Goal: Task Accomplishment & Management: Manage account settings

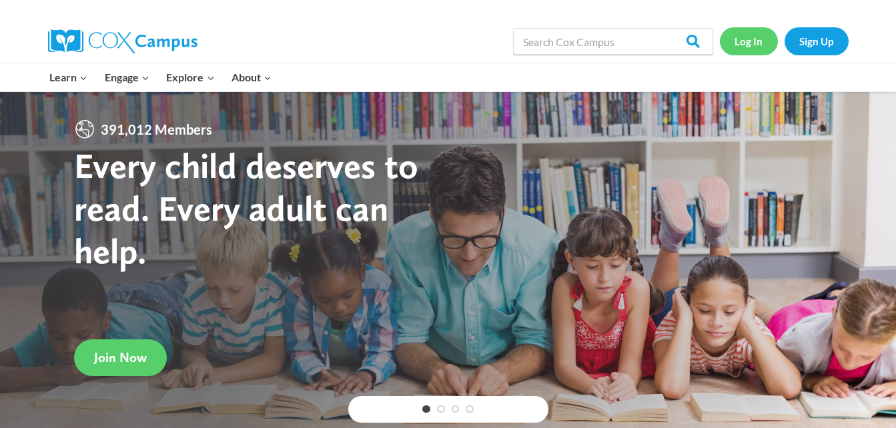
click at [748, 42] on link "Log In" at bounding box center [749, 40] width 58 height 27
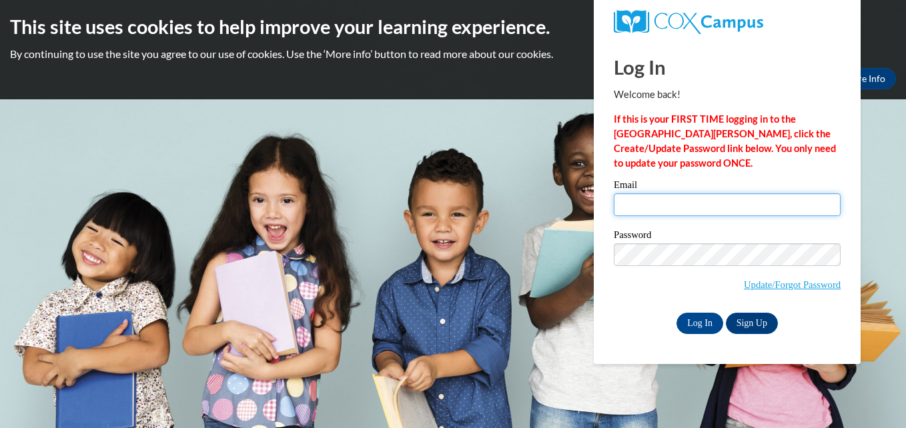
type input "cathybarnes@lowndes.k12.ga.us"
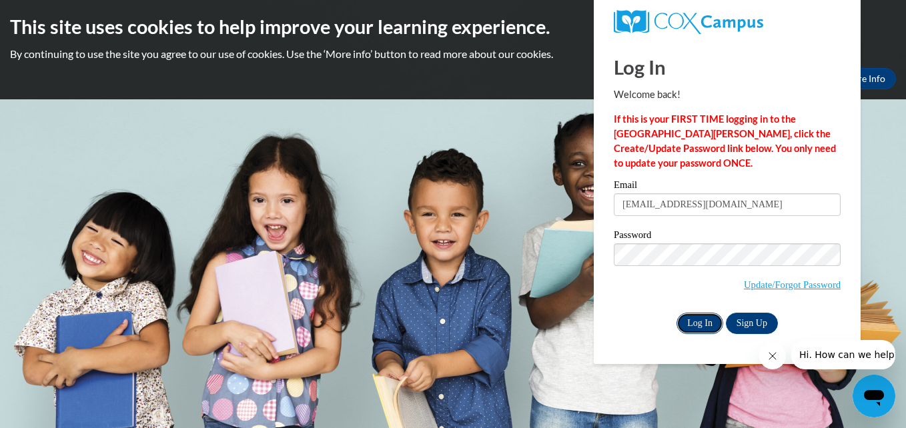
click at [698, 319] on input "Log In" at bounding box center [699, 323] width 47 height 21
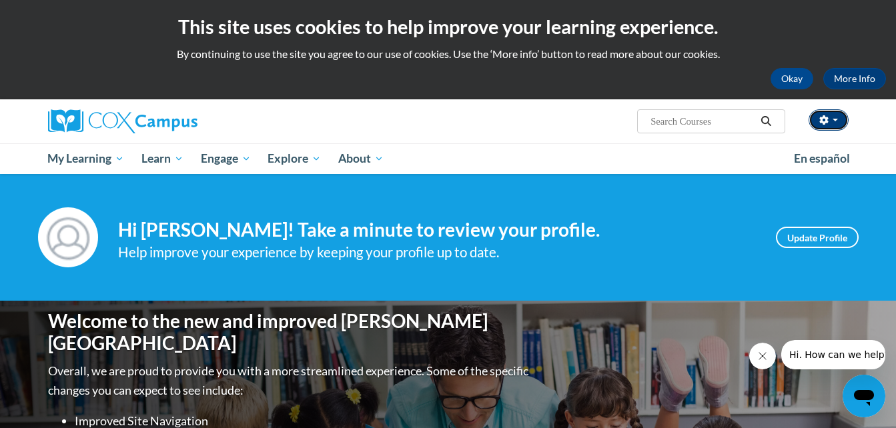
click at [833, 119] on span "button" at bounding box center [834, 120] width 5 height 3
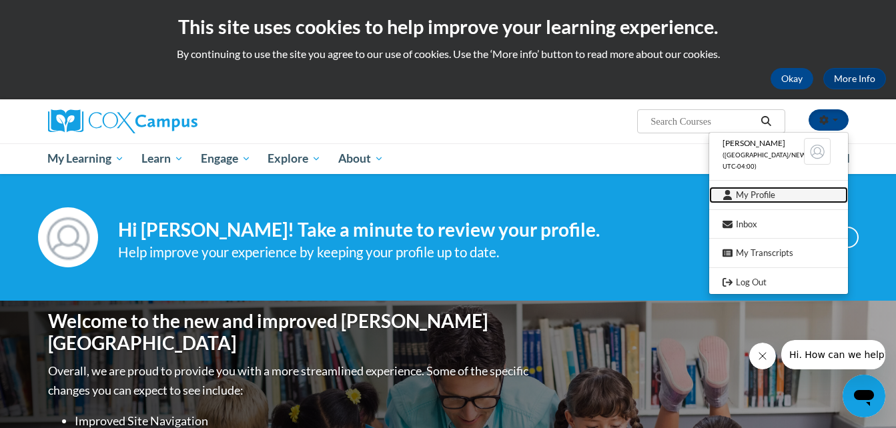
click at [744, 194] on link "My Profile" at bounding box center [778, 195] width 139 height 17
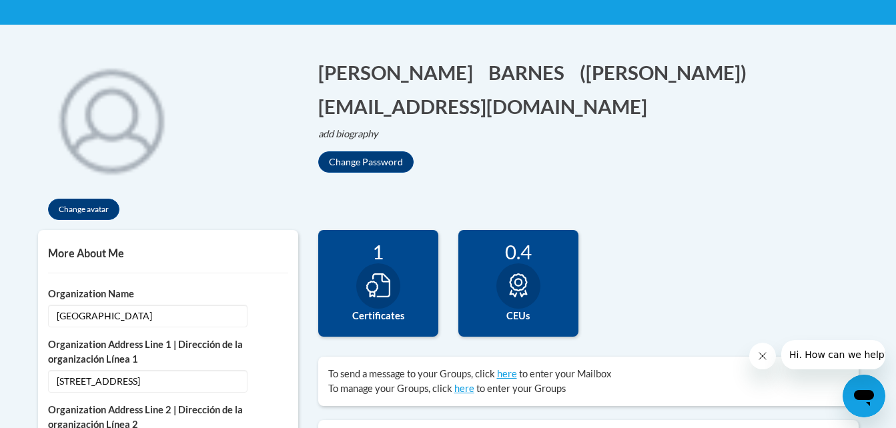
scroll to position [281, 0]
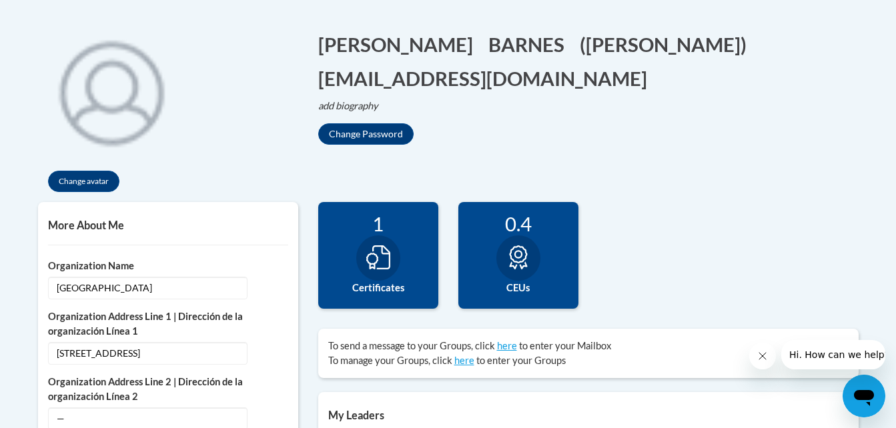
click at [93, 219] on h5 "More About Me" at bounding box center [168, 225] width 240 height 13
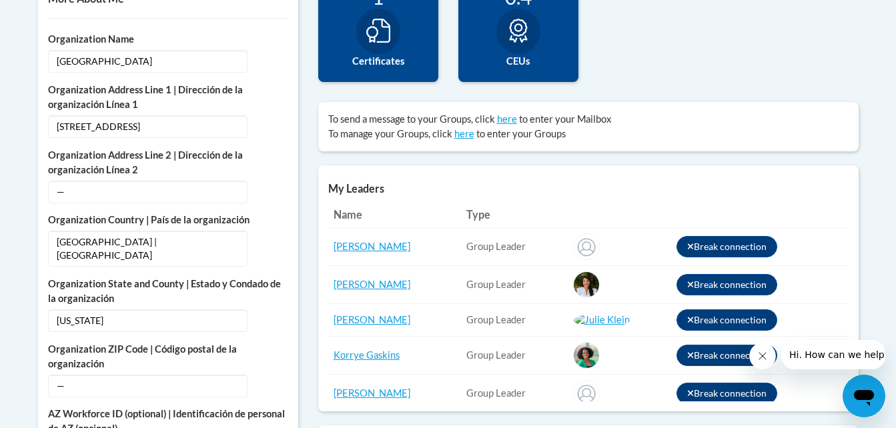
scroll to position [548, 0]
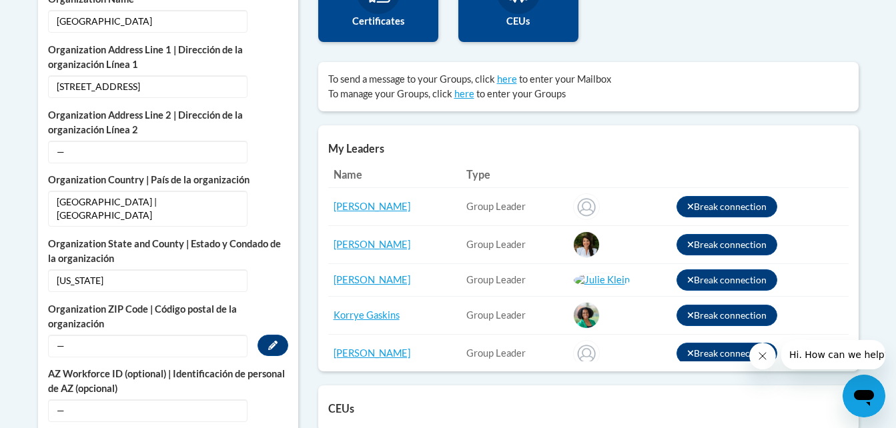
click at [167, 338] on span "—" at bounding box center [147, 346] width 199 height 23
click at [109, 335] on span "—" at bounding box center [147, 346] width 199 height 23
click at [268, 341] on icon "Custom profile fields" at bounding box center [272, 345] width 9 height 9
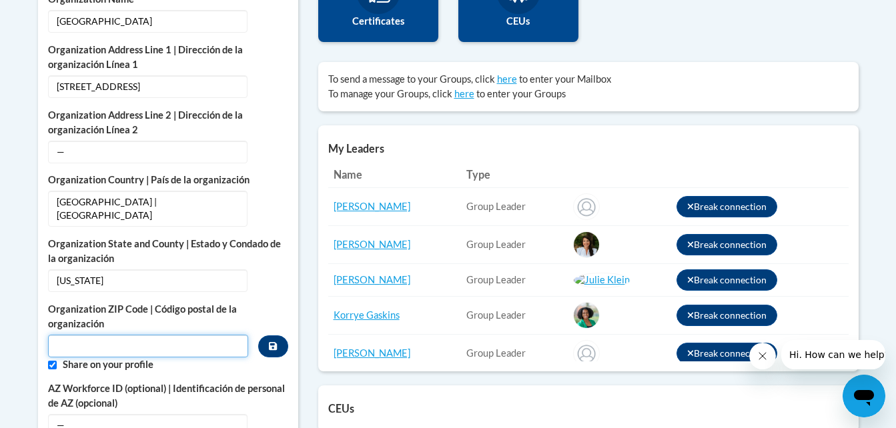
click at [120, 335] on input "Metadata input" at bounding box center [148, 346] width 201 height 23
type input "31632"
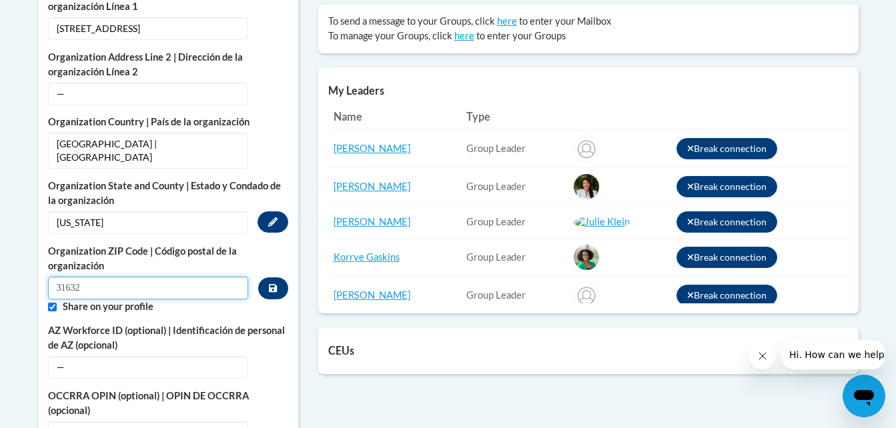
scroll to position [681, 0]
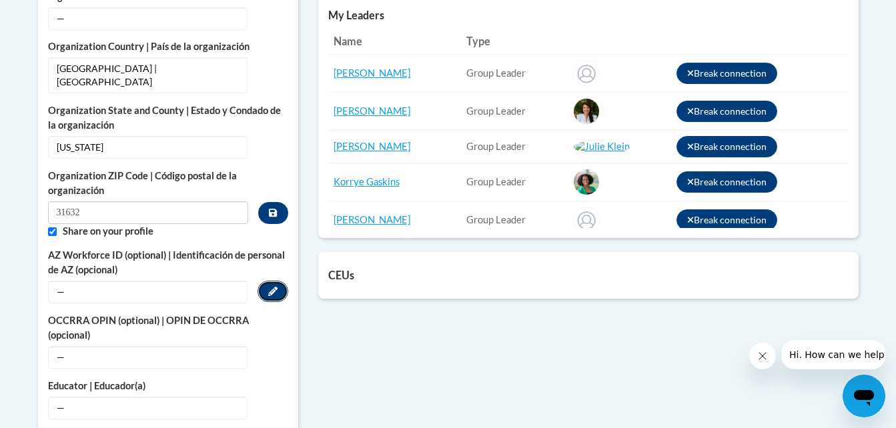
click at [268, 287] on icon "Custom profile fields" at bounding box center [272, 291] width 9 height 9
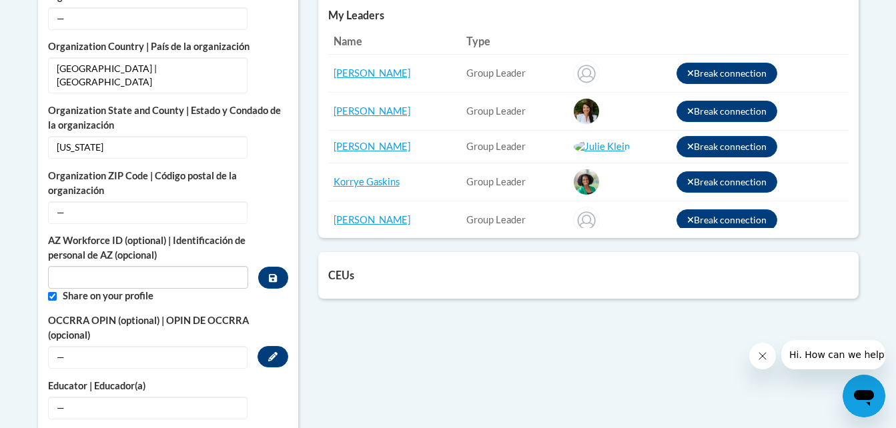
click at [119, 346] on span "—" at bounding box center [147, 357] width 199 height 23
click at [275, 352] on icon "Custom profile fields" at bounding box center [272, 356] width 9 height 9
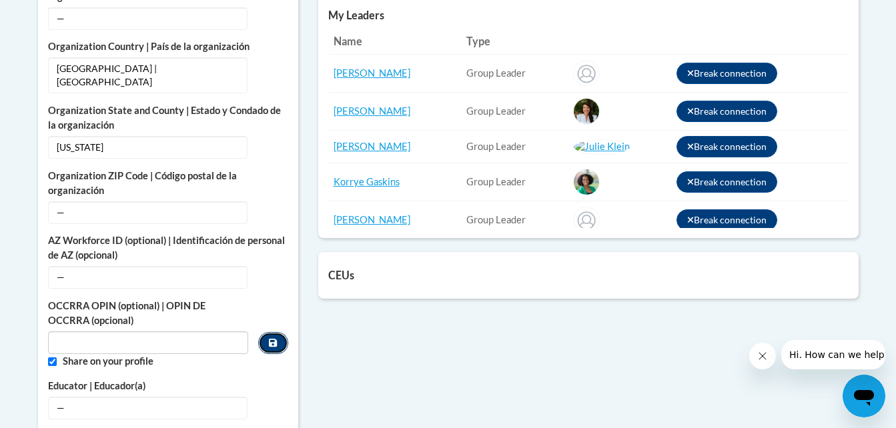
click at [273, 338] on icon "Custom profile fields" at bounding box center [273, 342] width 8 height 9
click at [83, 201] on span "—" at bounding box center [147, 212] width 199 height 23
click at [276, 201] on button "Edit" at bounding box center [272, 211] width 31 height 21
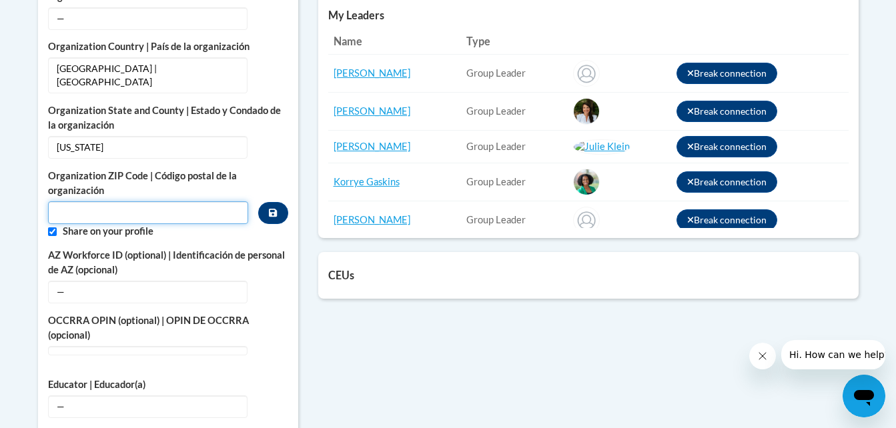
click at [94, 201] on input "Metadata input" at bounding box center [148, 212] width 201 height 23
type input "31632"
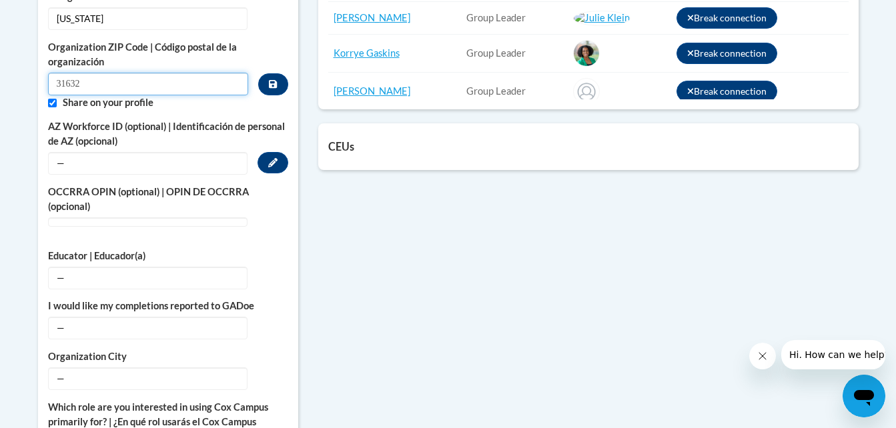
scroll to position [814, 0]
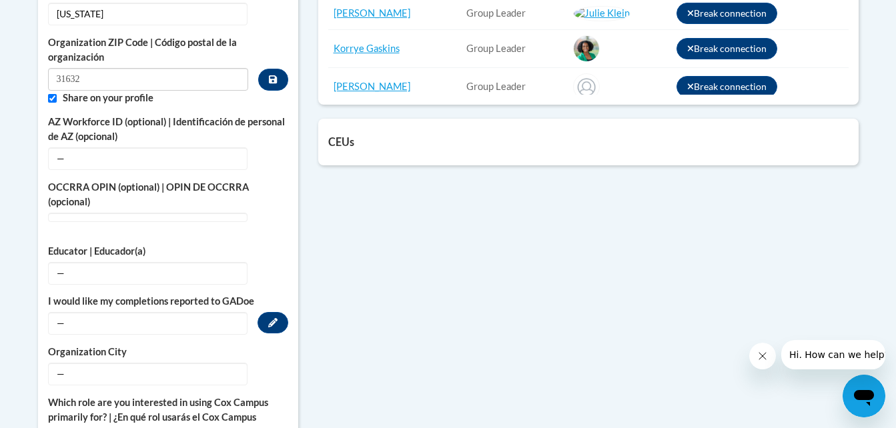
click at [87, 312] on span "—" at bounding box center [147, 323] width 199 height 23
drag, startPoint x: 114, startPoint y: 304, endPoint x: 156, endPoint y: 309, distance: 42.4
click at [121, 312] on span "—" at bounding box center [147, 323] width 199 height 23
click at [273, 318] on icon "Custom profile fields" at bounding box center [272, 322] width 9 height 9
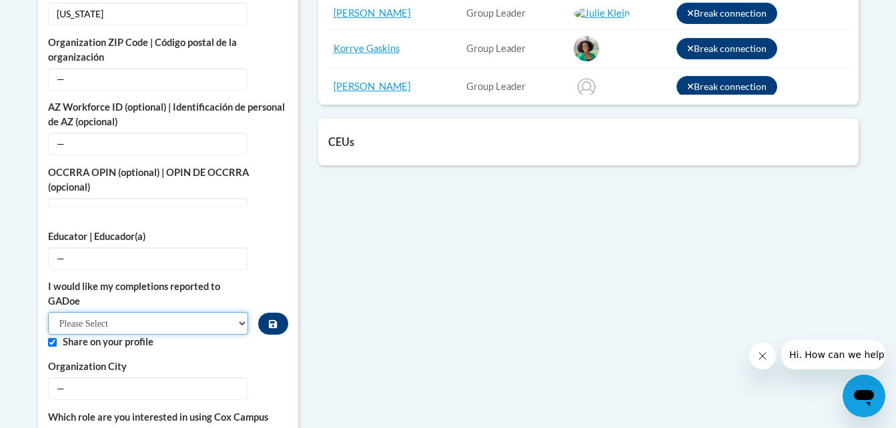
click at [243, 312] on select "Please Select Yes No" at bounding box center [148, 323] width 201 height 23
select select "603ba6f8-c7dd-435b-84cd-d4c8cfb77024"
click at [48, 312] on select "Please Select Yes No" at bounding box center [148, 323] width 201 height 23
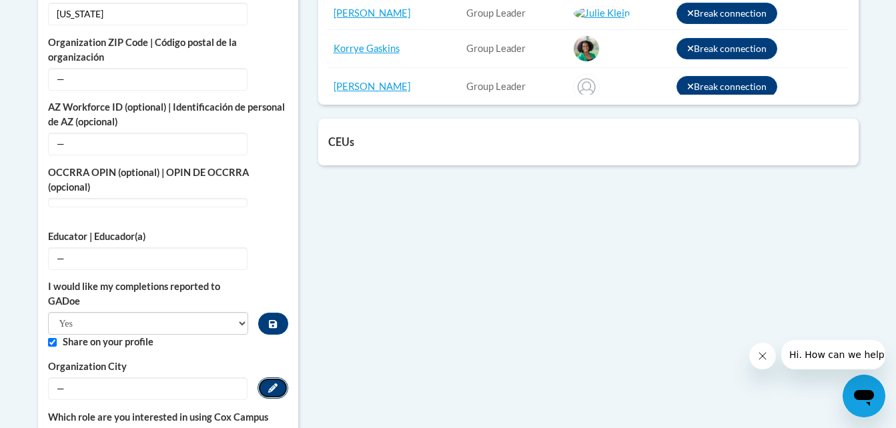
click at [285, 378] on button "Edit" at bounding box center [272, 388] width 31 height 21
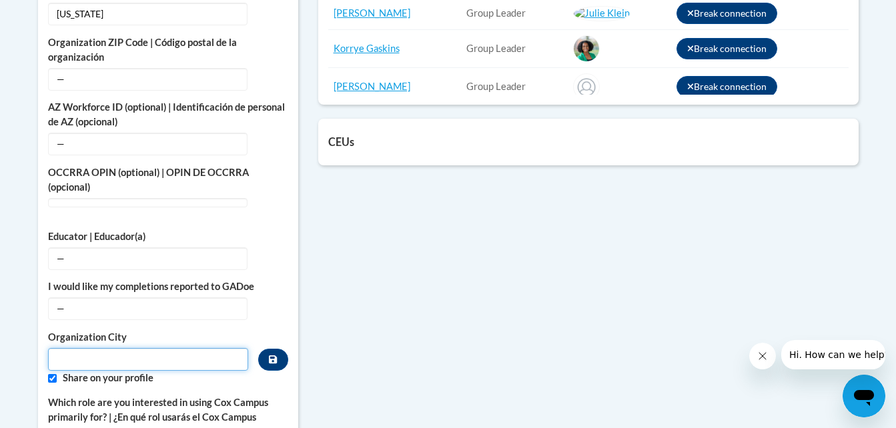
click at [107, 348] on input "Metadata input" at bounding box center [148, 359] width 201 height 23
type input "HAHIRA"
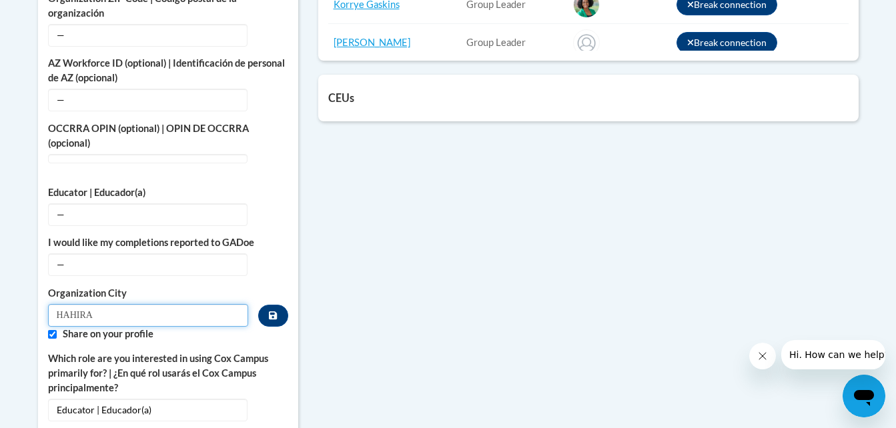
scroll to position [881, 0]
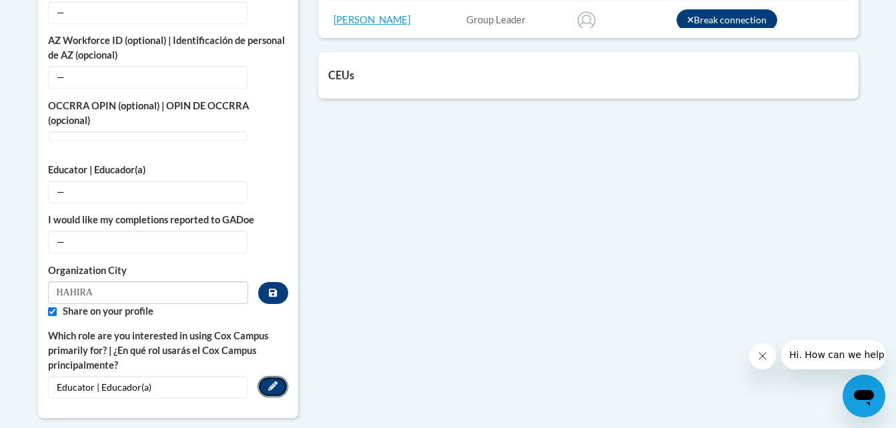
click at [276, 382] on icon "Custom profile fields" at bounding box center [272, 386] width 9 height 9
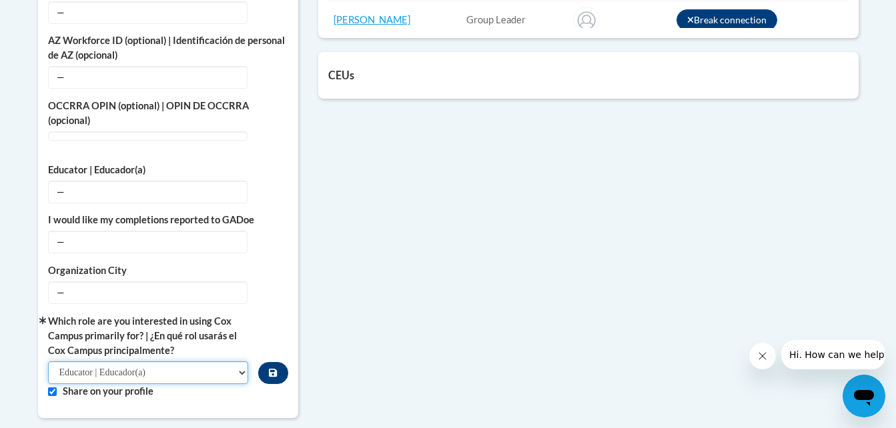
click at [243, 362] on select "Please Select College/University | Colegio/Universidad Community/Nonprofit Part…" at bounding box center [148, 373] width 201 height 23
click at [48, 362] on select "Please Select College/University | Colegio/Universidad Community/Nonprofit Part…" at bounding box center [148, 373] width 201 height 23
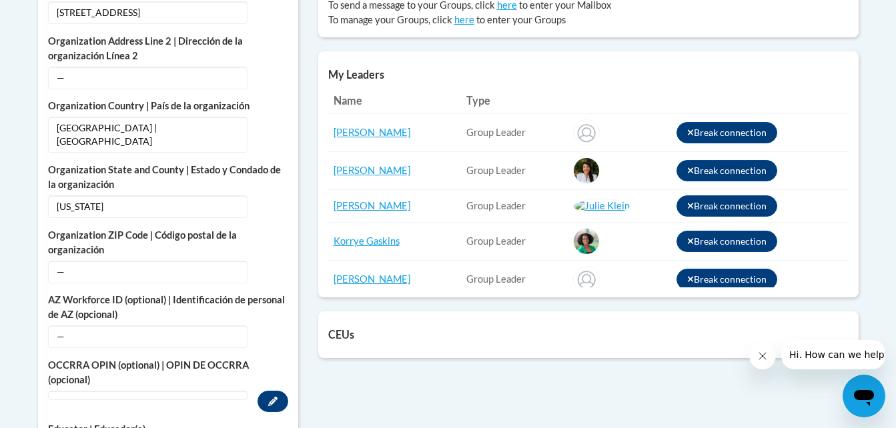
scroll to position [614, 0]
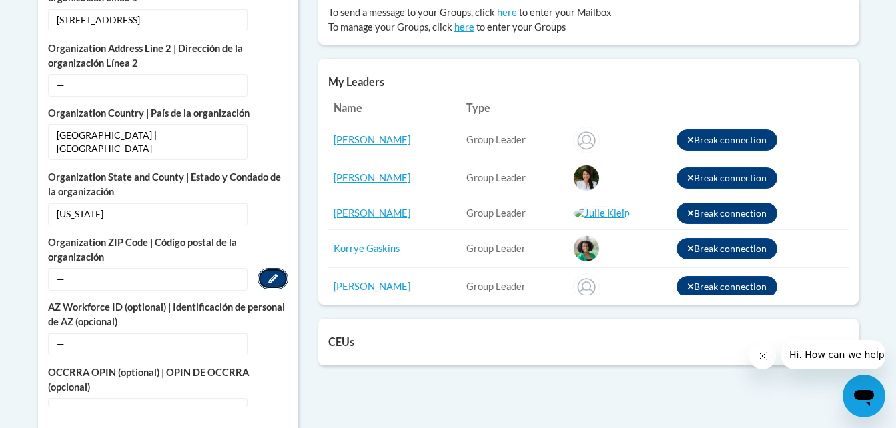
click at [269, 273] on icon "Custom profile fields" at bounding box center [272, 277] width 9 height 9
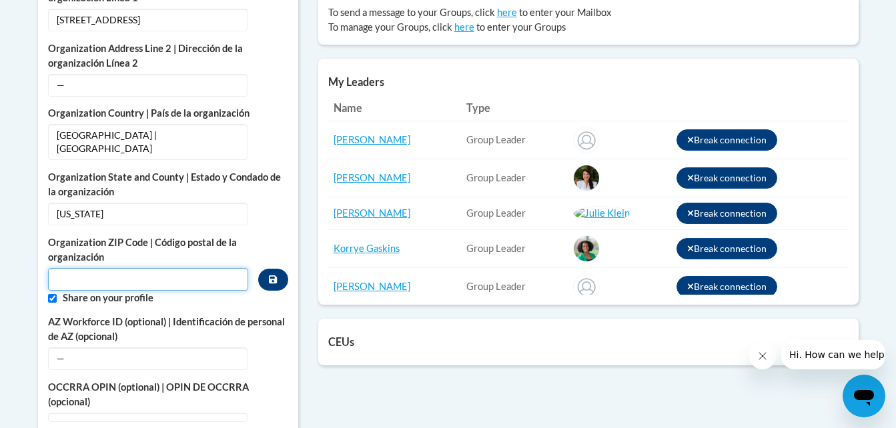
click at [129, 268] on input "Metadata input" at bounding box center [148, 279] width 201 height 23
type input "31632"
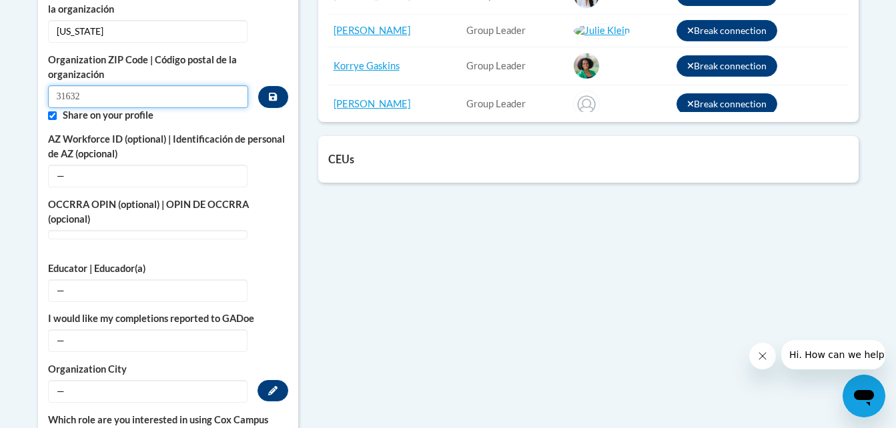
scroll to position [814, 0]
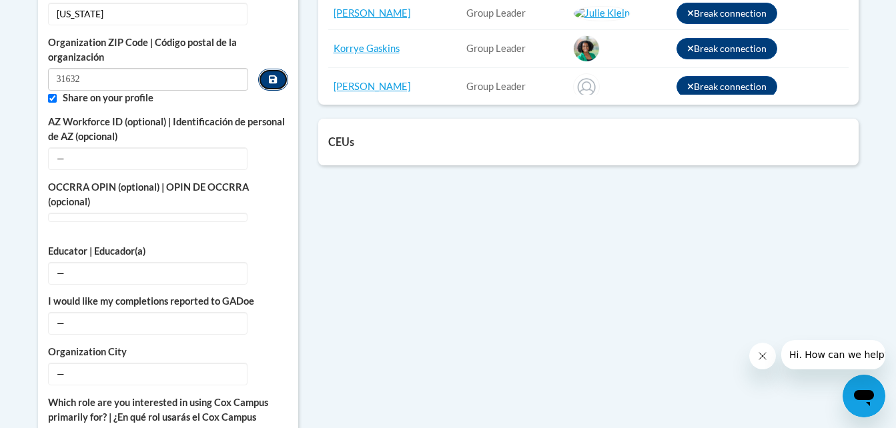
click at [271, 75] on icon "Custom profile fields" at bounding box center [273, 79] width 8 height 9
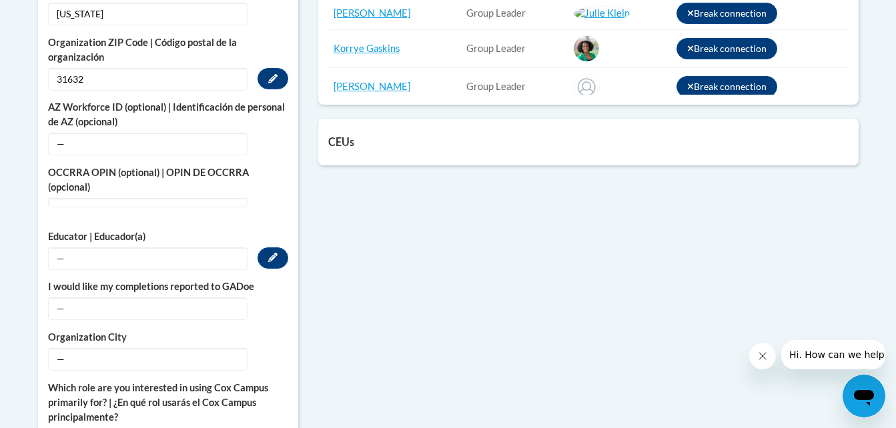
click at [200, 247] on span "—" at bounding box center [147, 258] width 199 height 23
click at [238, 247] on span "—" at bounding box center [147, 258] width 199 height 23
click at [63, 247] on span "—" at bounding box center [147, 258] width 199 height 23
click at [269, 253] on icon "Custom profile fields" at bounding box center [272, 257] width 9 height 9
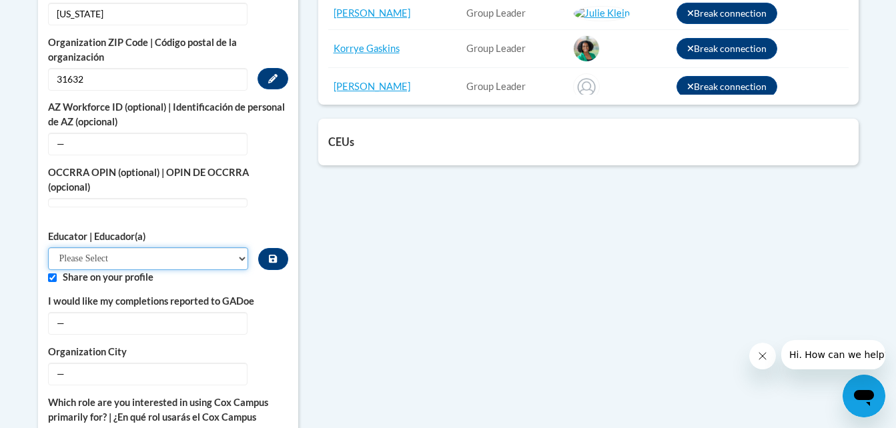
click at [240, 247] on select "Please Select Early Learning/Daycare Teacher/Family Home Care Provider | Maestr…" at bounding box center [148, 258] width 201 height 23
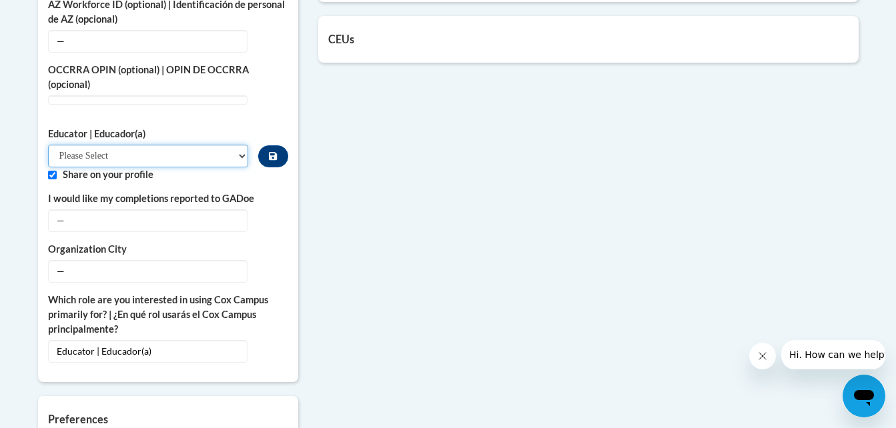
scroll to position [920, 0]
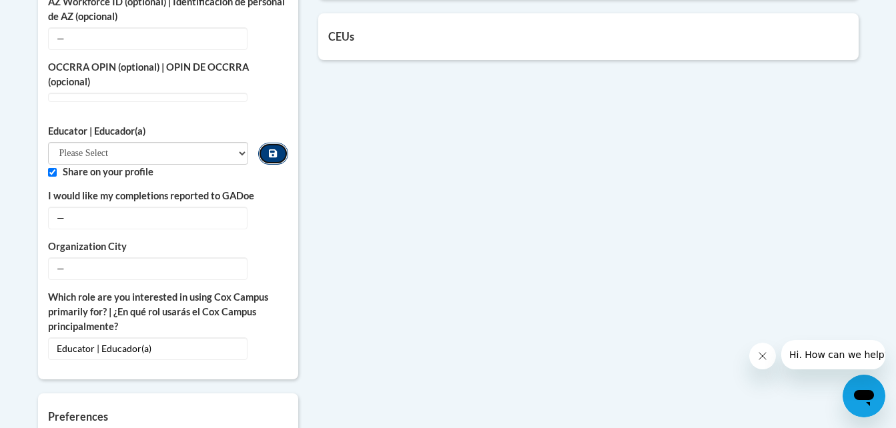
click at [271, 149] on icon "Custom profile fields" at bounding box center [273, 153] width 8 height 9
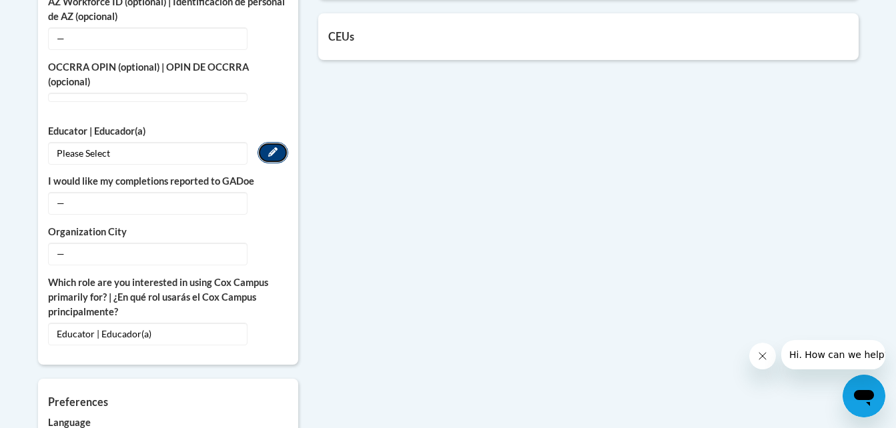
click at [271, 147] on icon "Custom profile fields" at bounding box center [272, 151] width 9 height 9
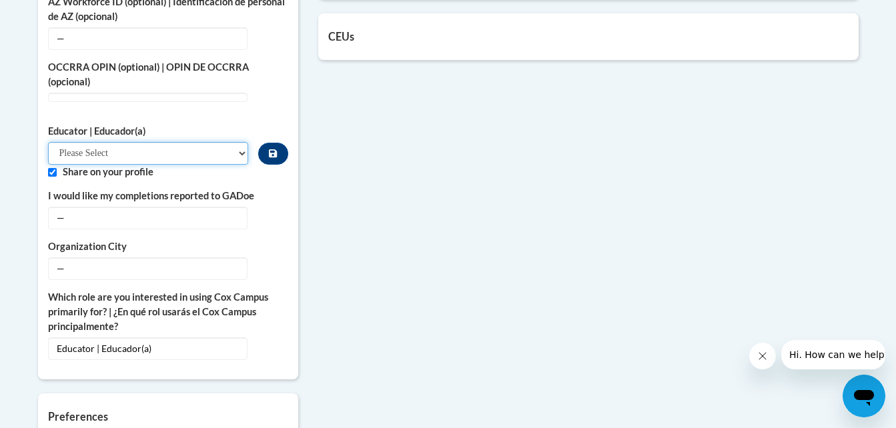
click at [242, 142] on select "Please Select Early Learning/Daycare Teacher/Family Home Care Provider | Maestr…" at bounding box center [148, 153] width 201 height 23
click at [85, 338] on span "Educator | Educador(a)" at bounding box center [147, 349] width 199 height 23
click at [273, 343] on icon "Custom profile fields" at bounding box center [272, 347] width 9 height 9
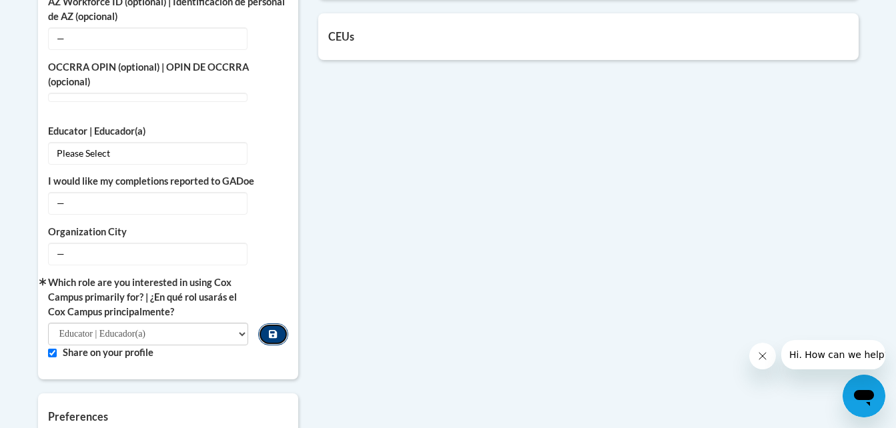
click at [273, 330] on icon "Custom profile fields" at bounding box center [273, 334] width 8 height 9
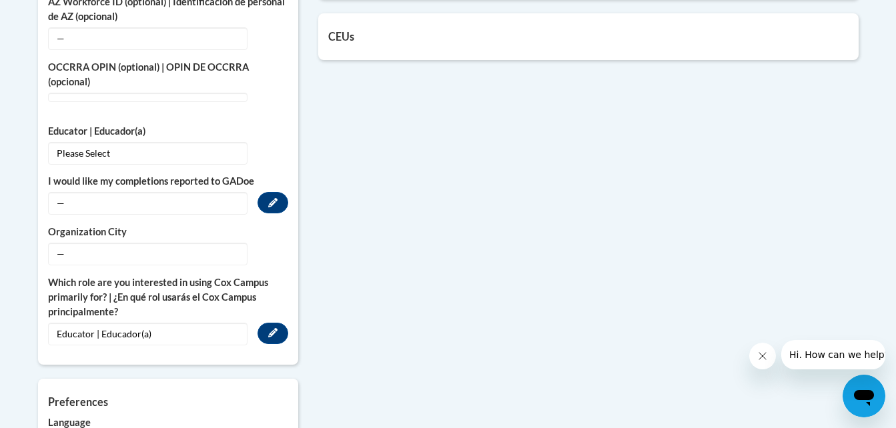
click at [125, 192] on span "—" at bounding box center [147, 203] width 199 height 23
click at [277, 193] on button "Edit" at bounding box center [272, 202] width 31 height 21
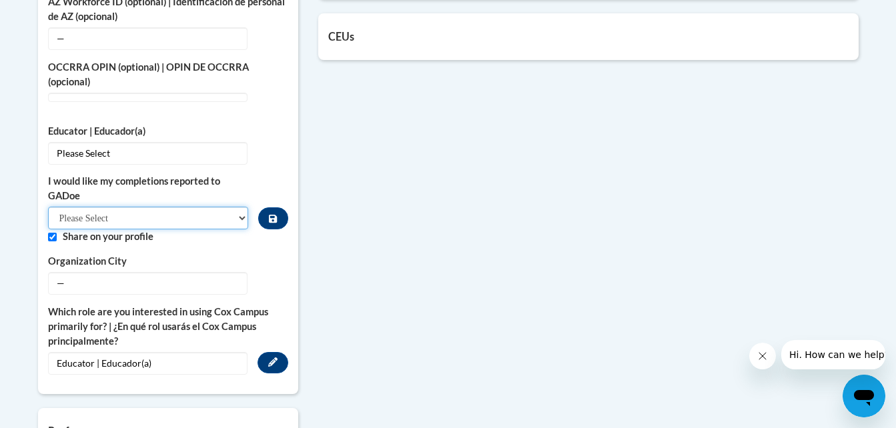
click at [241, 207] on select "Please Select Yes No" at bounding box center [148, 218] width 201 height 23
select select "603ba6f8-c7dd-435b-84cd-d4c8cfb77024"
click at [48, 207] on select "Please Select Yes No" at bounding box center [148, 218] width 201 height 23
click at [272, 215] on icon "Custom profile fields" at bounding box center [273, 219] width 8 height 8
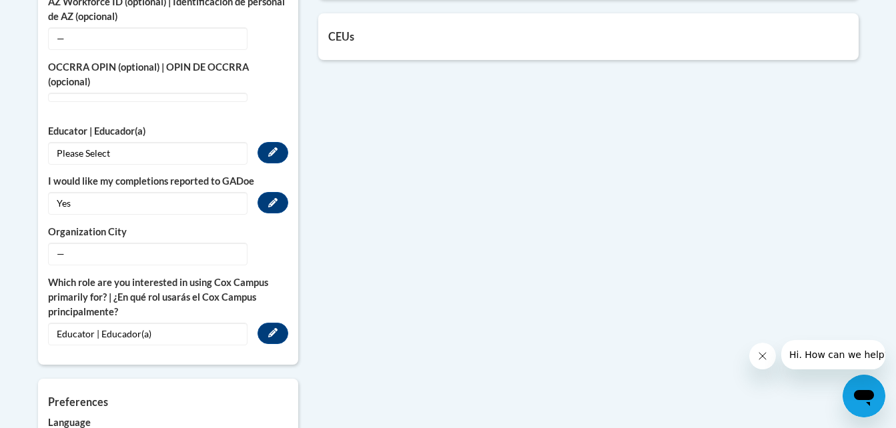
click at [239, 142] on span "Please Select" at bounding box center [147, 153] width 199 height 23
click at [279, 142] on button "Edit" at bounding box center [272, 152] width 31 height 21
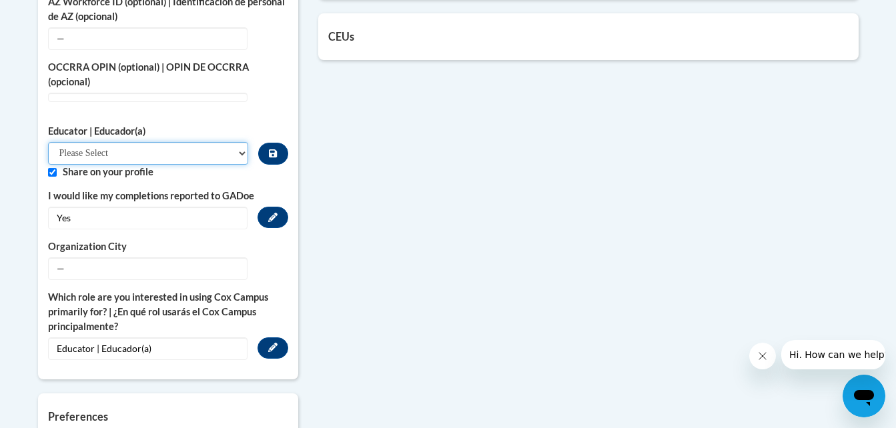
click at [243, 142] on select "Please Select Early Learning/Daycare Teacher/Family Home Care Provider | Maestr…" at bounding box center [148, 153] width 201 height 23
click at [48, 142] on select "Please Select Early Learning/Daycare Teacher/Family Home Care Provider | Maestr…" at bounding box center [148, 153] width 201 height 23
click at [241, 142] on select "Please Select Early Learning/Daycare Teacher/Family Home Care Provider | Maestr…" at bounding box center [148, 153] width 201 height 23
select select "d5fdb05a-b36c-4d60-97fa-9afceda7e903"
click at [48, 142] on select "Please Select Early Learning/Daycare Teacher/Family Home Care Provider | Maestr…" at bounding box center [148, 153] width 201 height 23
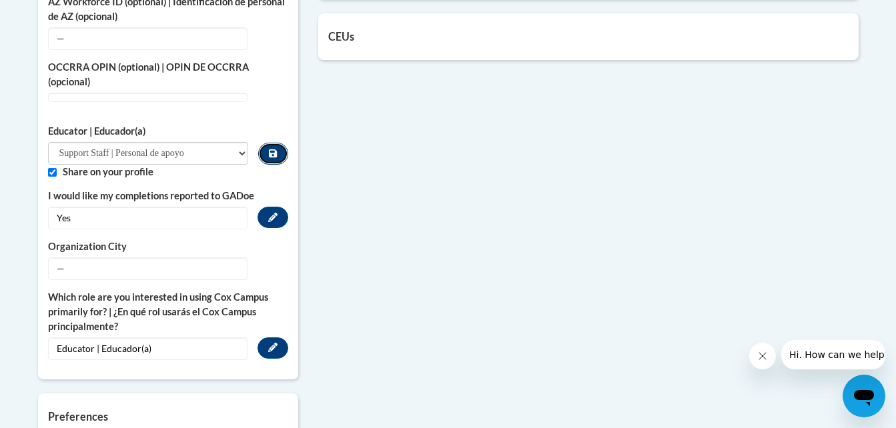
click at [271, 149] on icon "Custom profile fields" at bounding box center [273, 153] width 8 height 8
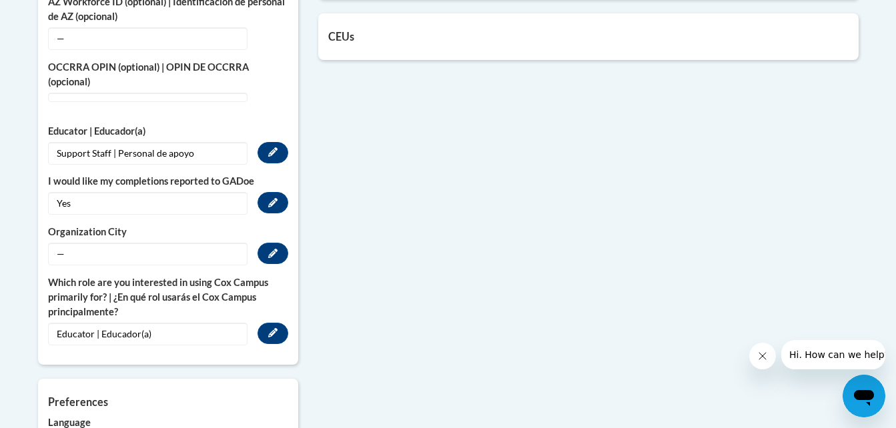
click at [144, 243] on span "—" at bounding box center [147, 254] width 199 height 23
click at [270, 249] on icon "Custom profile fields" at bounding box center [272, 253] width 9 height 9
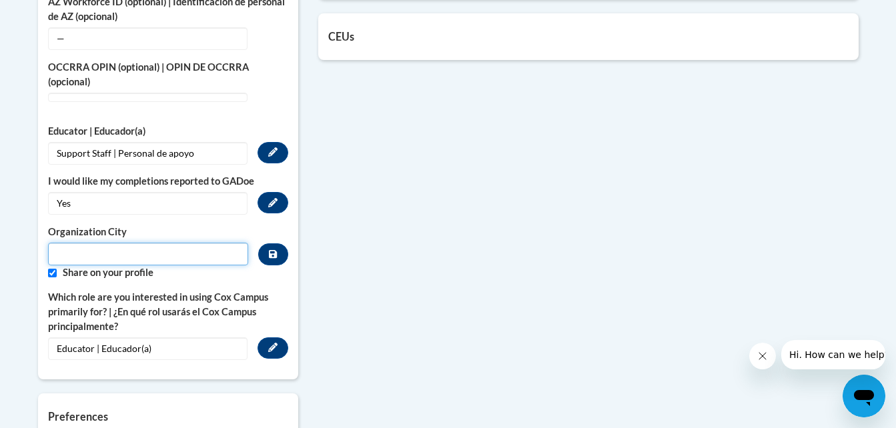
click at [211, 243] on input "Metadata input" at bounding box center [148, 254] width 201 height 23
type input "HAHIRA"
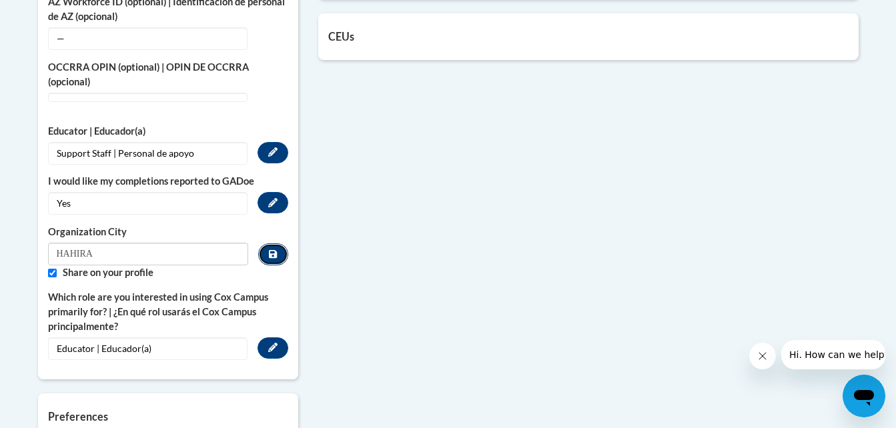
click at [268, 243] on button "Custom profile fields" at bounding box center [272, 254] width 29 height 22
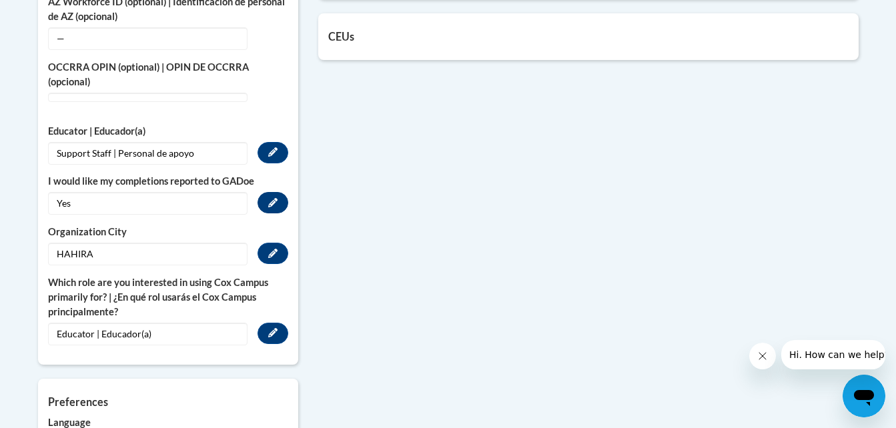
scroll to position [786, 0]
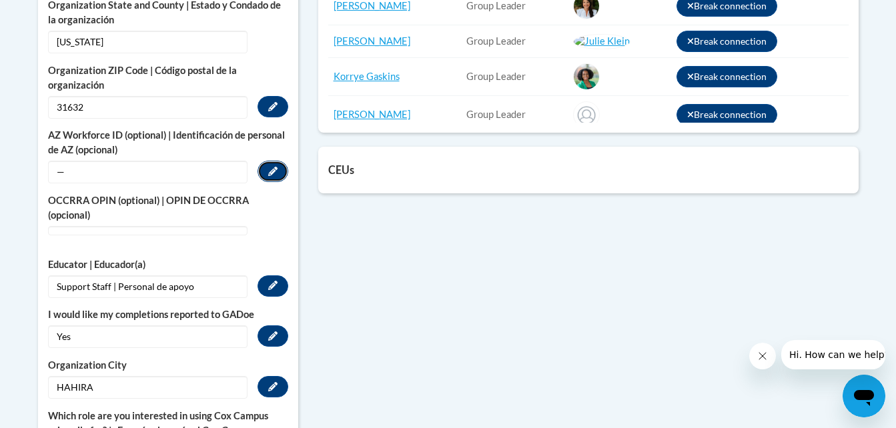
click at [275, 167] on icon "Custom profile fields" at bounding box center [272, 171] width 9 height 9
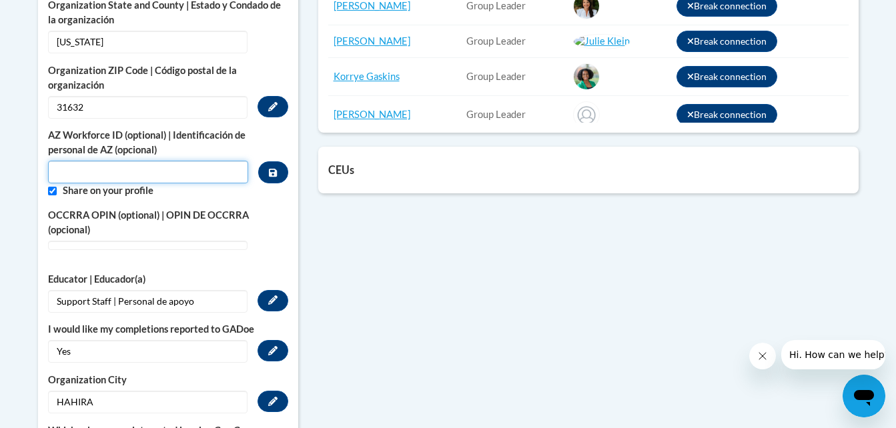
click at [188, 161] on input "Custom profile fields" at bounding box center [148, 172] width 201 height 23
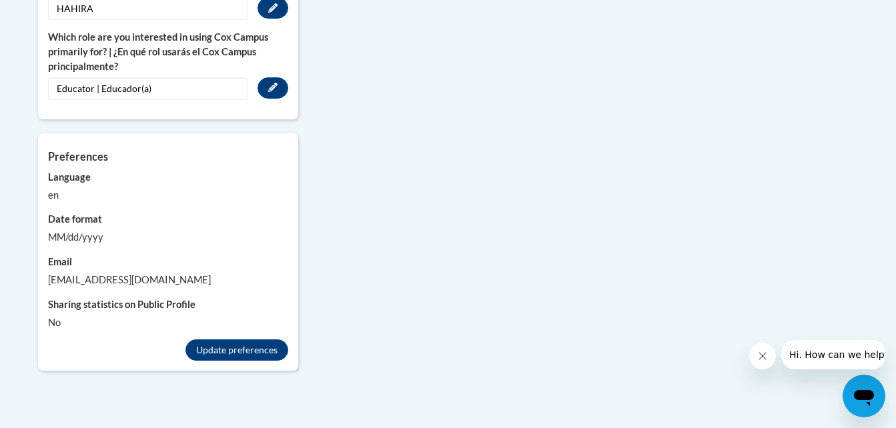
scroll to position [1187, 0]
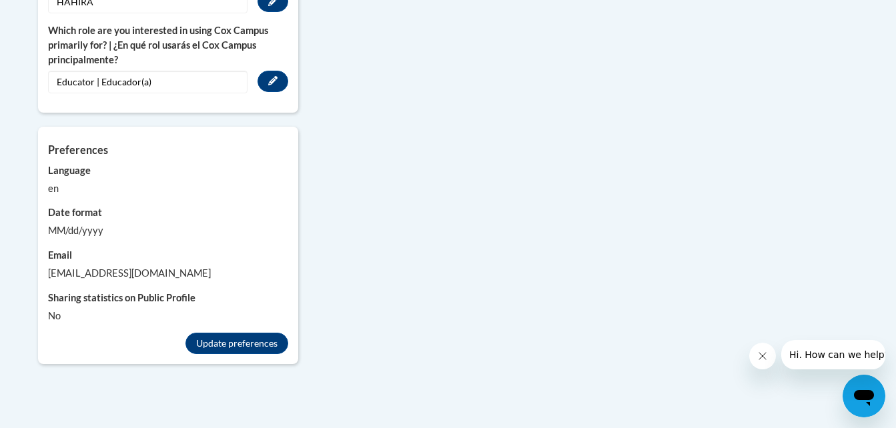
click at [64, 181] on div "en" at bounding box center [168, 188] width 240 height 15
click at [59, 181] on div "en" at bounding box center [168, 188] width 240 height 15
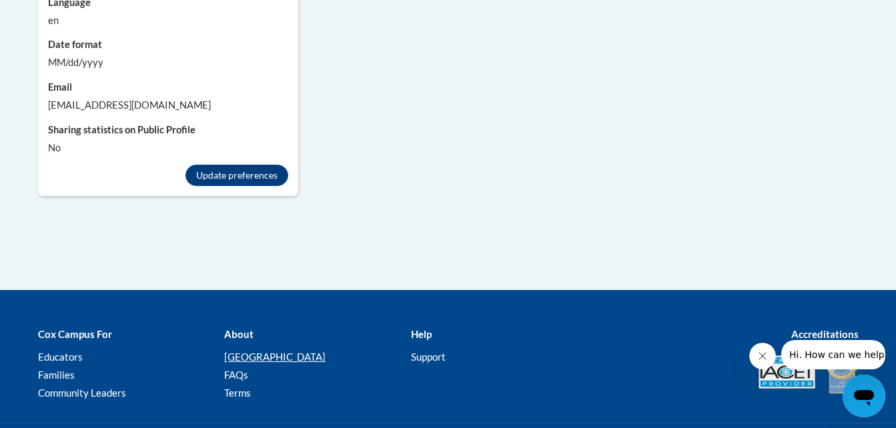
scroll to position [1423, 0]
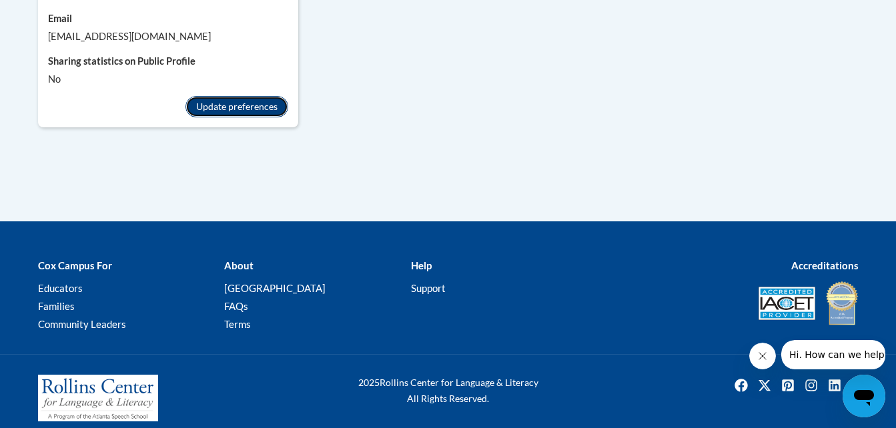
click at [241, 96] on button "Update preferences" at bounding box center [236, 106] width 103 height 21
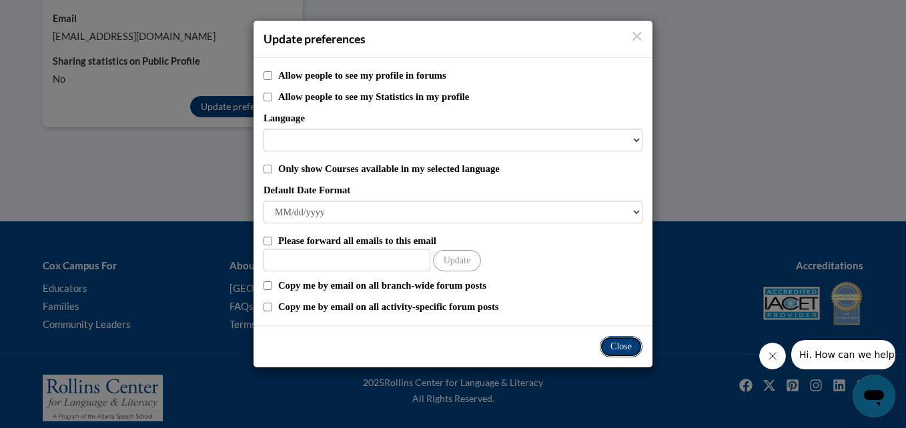
click at [618, 346] on button "Close" at bounding box center [621, 346] width 43 height 21
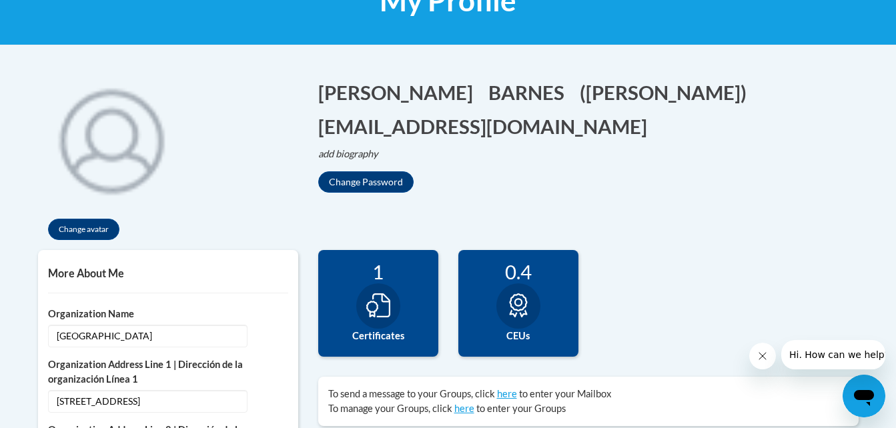
scroll to position [236, 0]
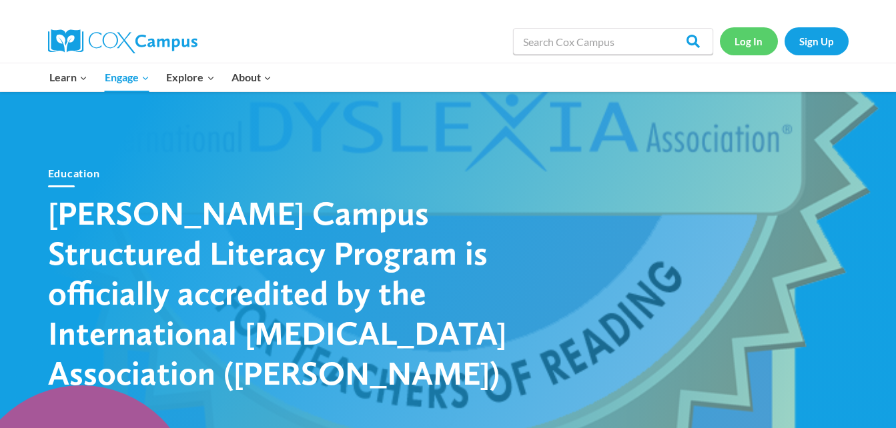
click at [741, 40] on link "Log In" at bounding box center [749, 40] width 58 height 27
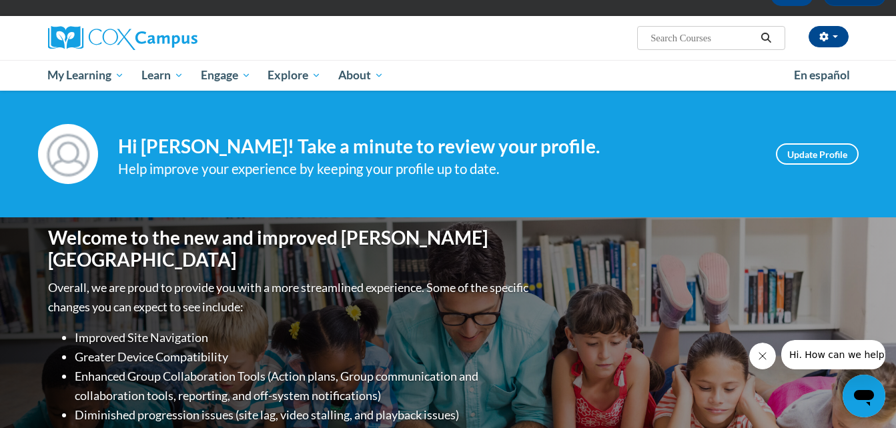
scroll to position [90, 0]
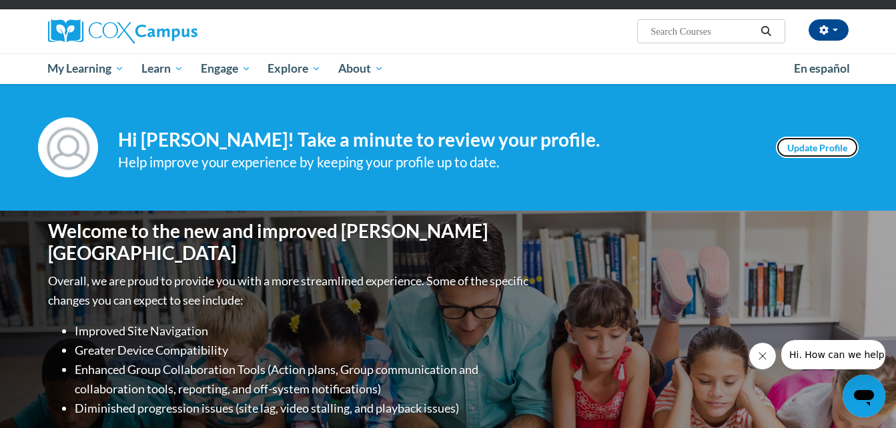
click at [801, 143] on link "Update Profile" at bounding box center [817, 147] width 83 height 21
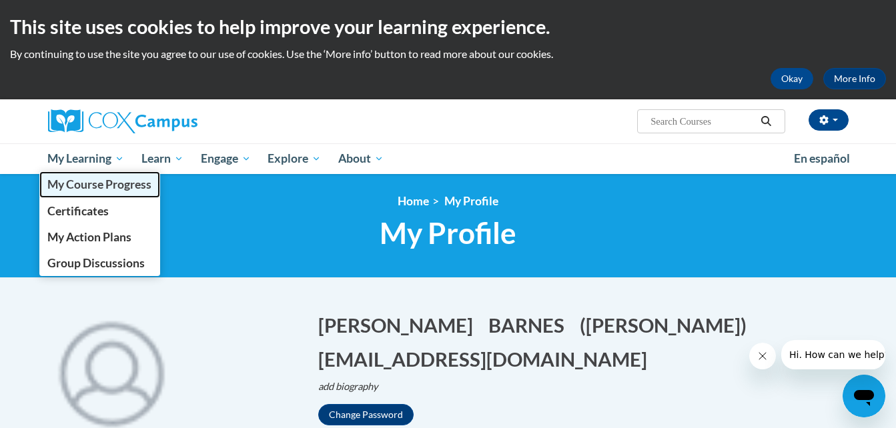
click at [94, 183] on span "My Course Progress" at bounding box center [99, 184] width 104 height 14
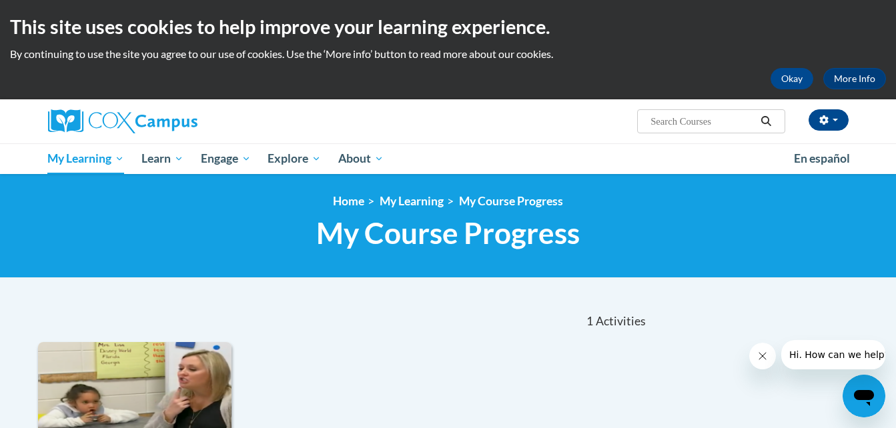
click at [764, 121] on icon "Search" at bounding box center [766, 121] width 12 height 10
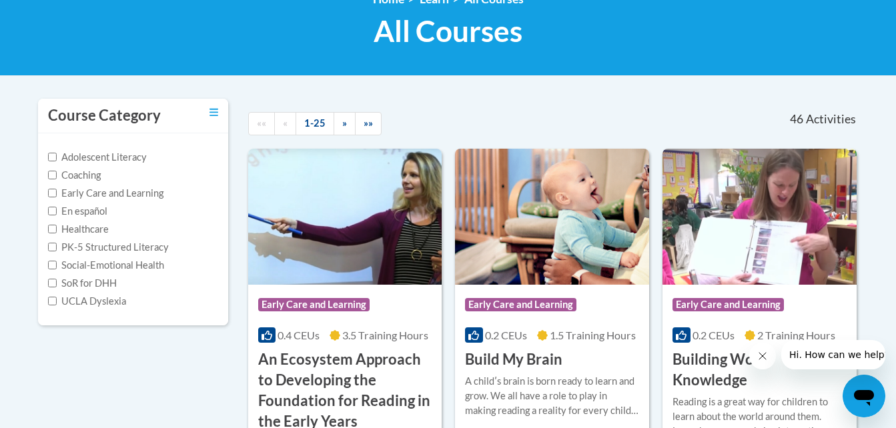
scroll to position [215, 0]
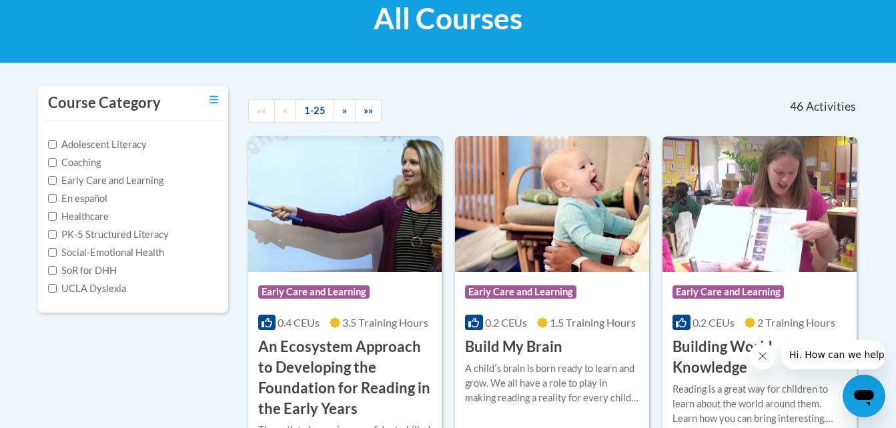
click at [125, 145] on label "Adolescent Literacy" at bounding box center [97, 144] width 99 height 15
click at [57, 145] on input "Adolescent Literacy" at bounding box center [52, 144] width 9 height 9
checkbox input "true"
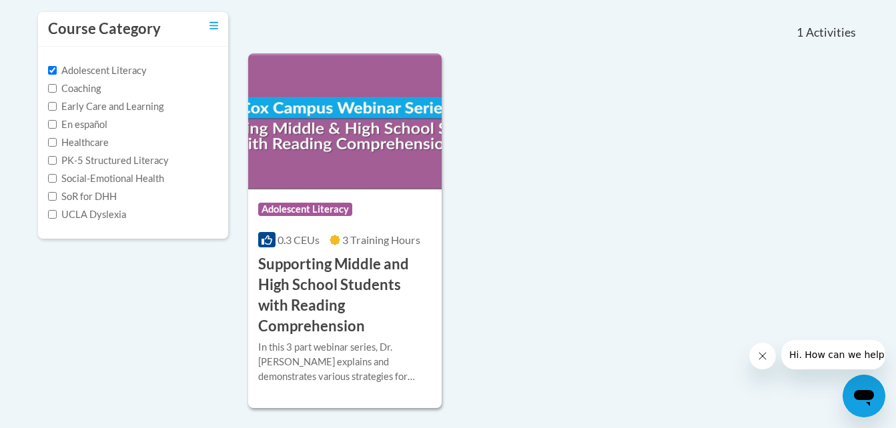
scroll to position [287, 0]
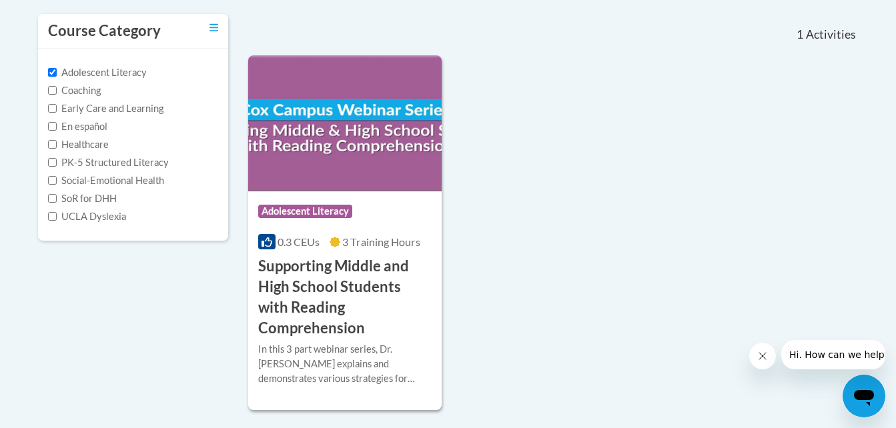
click at [124, 159] on label "PK-5 Structured Literacy" at bounding box center [108, 162] width 121 height 15
click at [57, 159] on input "PK-5 Structured Literacy" at bounding box center [52, 162] width 9 height 9
checkbox input "true"
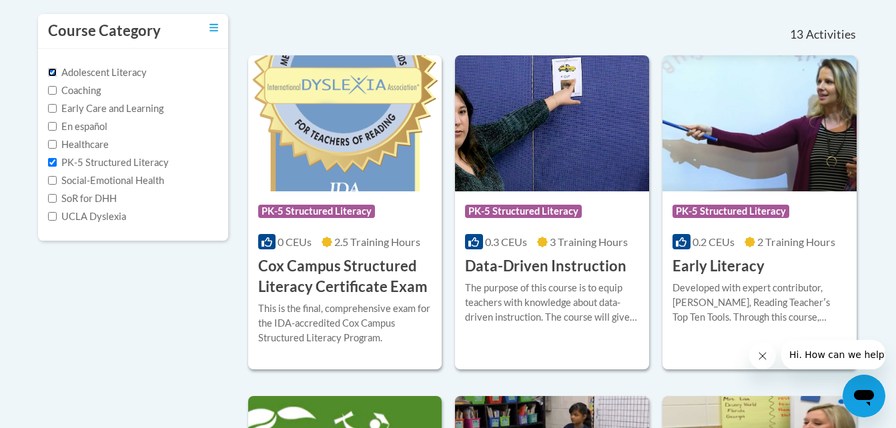
click at [53, 73] on input "Adolescent Literacy" at bounding box center [52, 72] width 9 height 9
checkbox input "false"
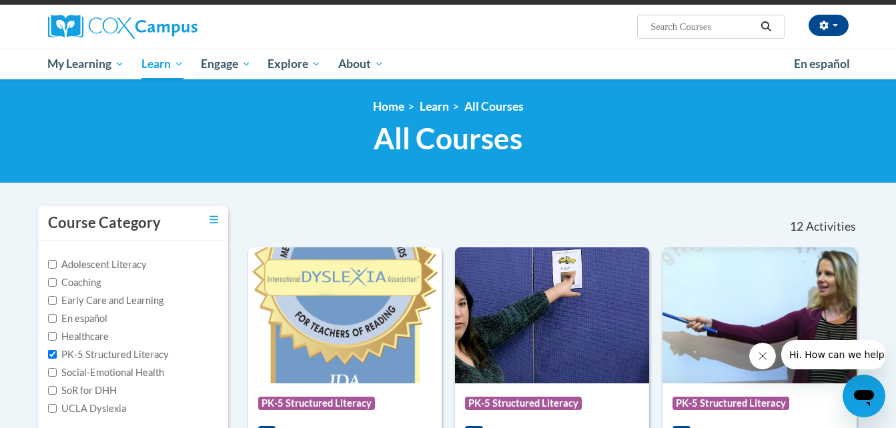
scroll to position [0, 0]
